Goal: Navigation & Orientation: Find specific page/section

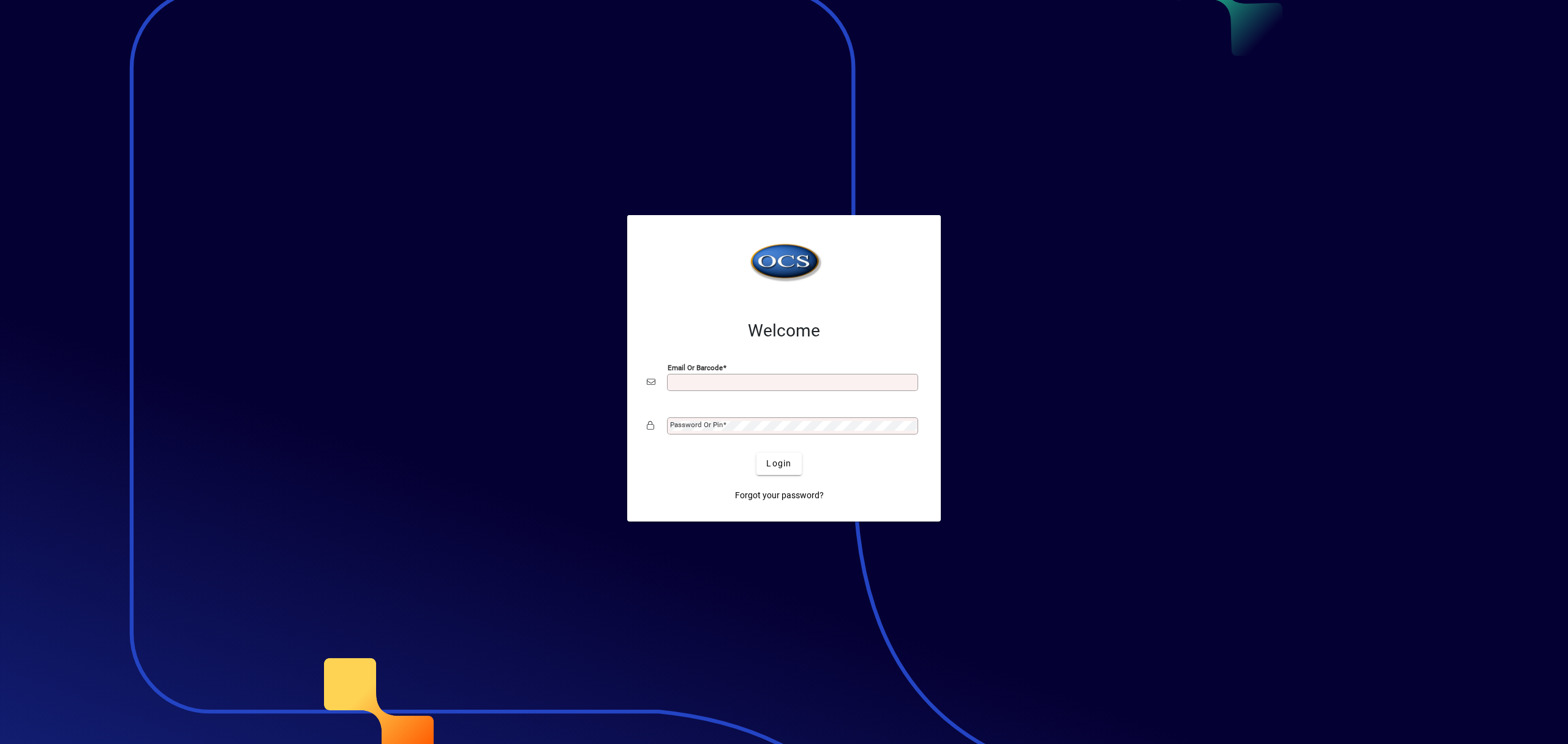
click at [748, 383] on input "Email or Barcode" at bounding box center [794, 382] width 248 height 10
type input "**********"
click at [712, 426] on mat-label "Password or Pin" at bounding box center [697, 424] width 53 height 9
click at [757, 453] on button "Login" at bounding box center [779, 464] width 45 height 22
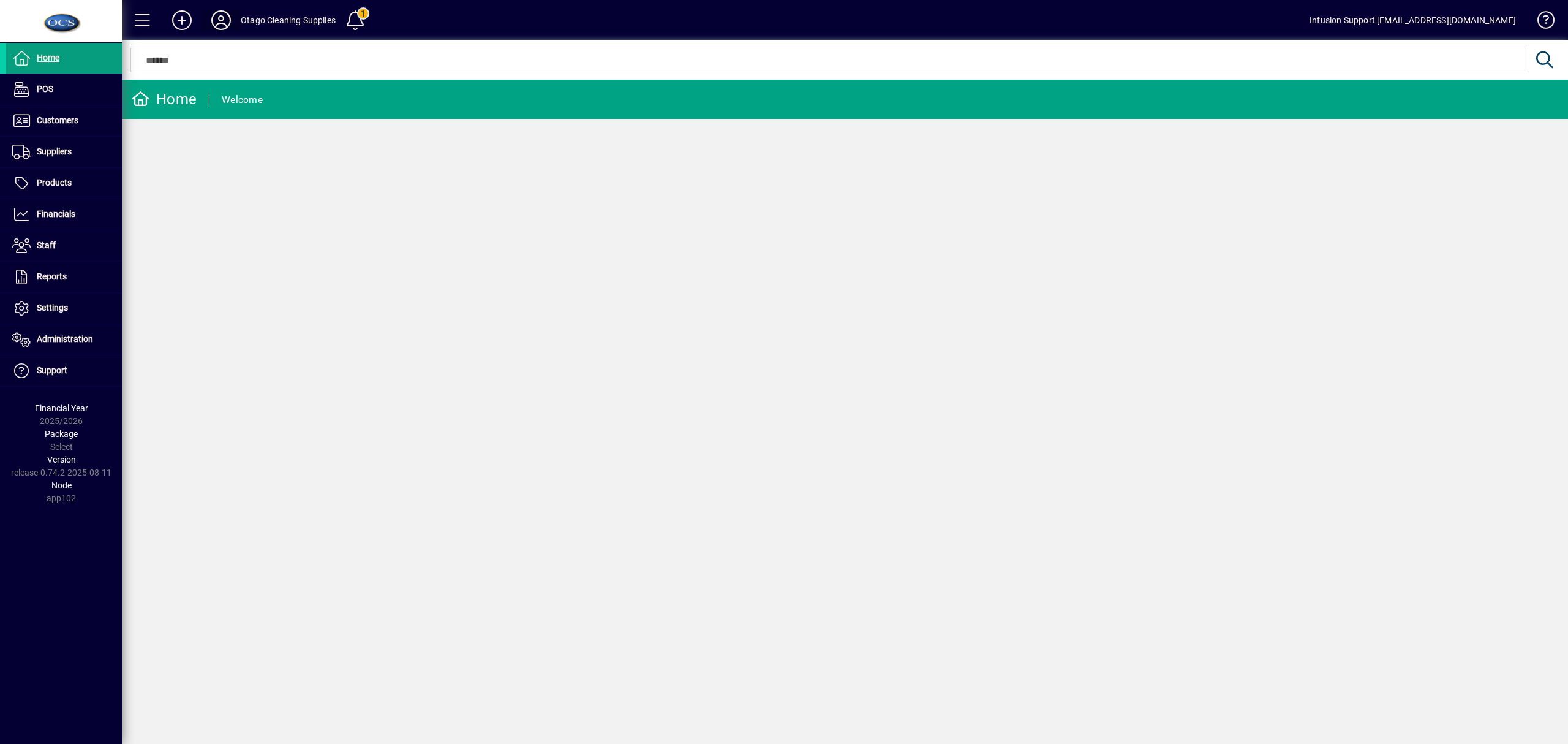
click at [224, 21] on icon at bounding box center [221, 20] width 24 height 20
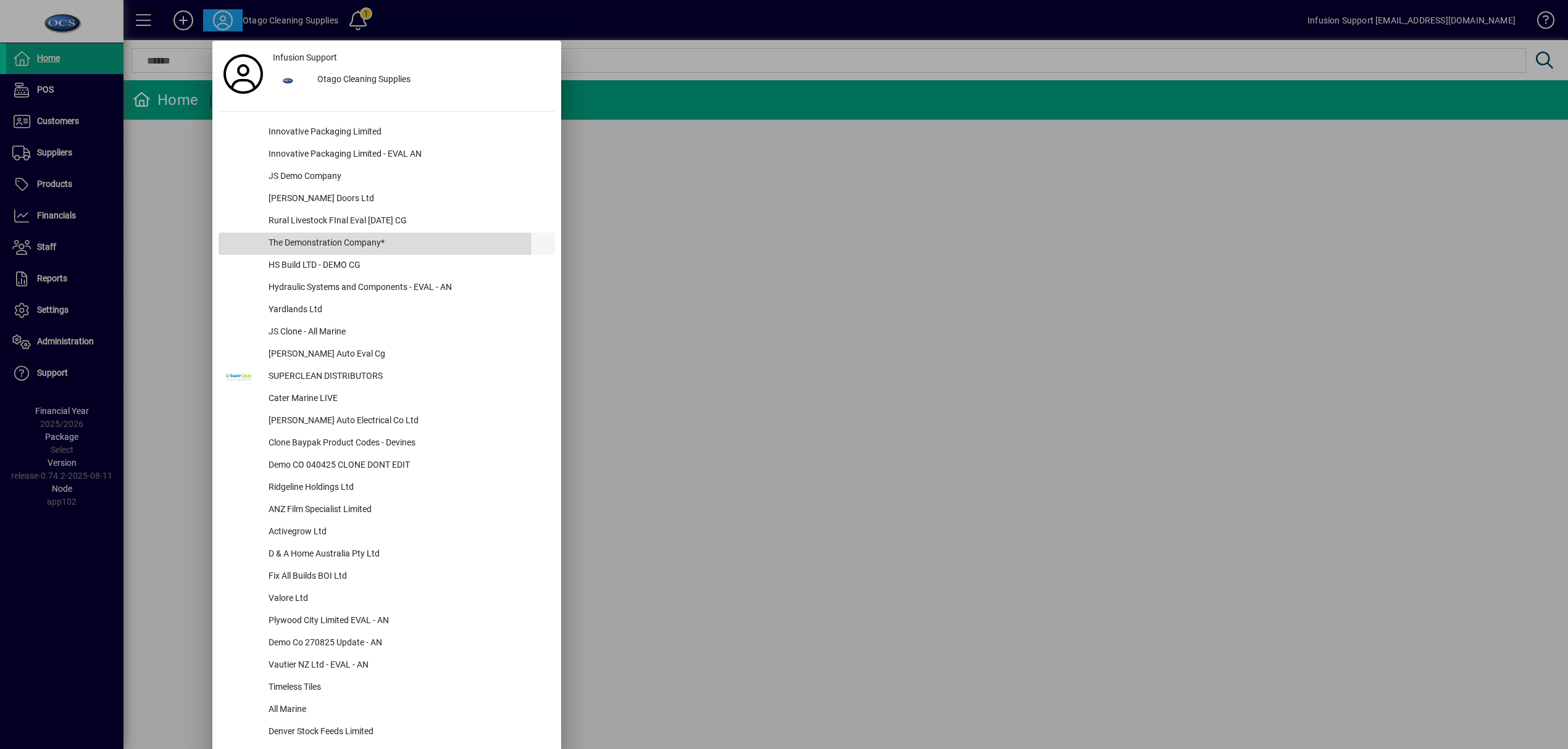
click at [274, 242] on div "The Demonstration Company*" at bounding box center [406, 243] width 296 height 23
